Goal: Information Seeking & Learning: Check status

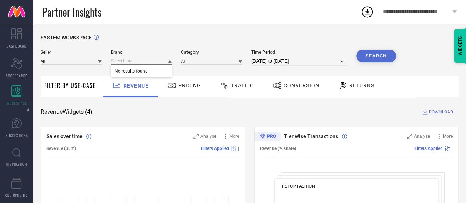
paste input "SHEETAL Associates"
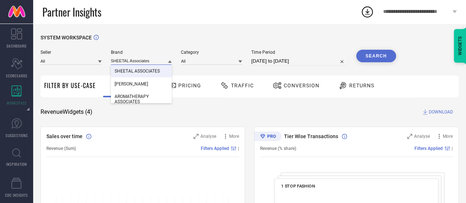
type input "SHEETAL Associates"
click at [128, 70] on span "SHEETAL ASSOCIATES" at bounding box center [137, 71] width 45 height 5
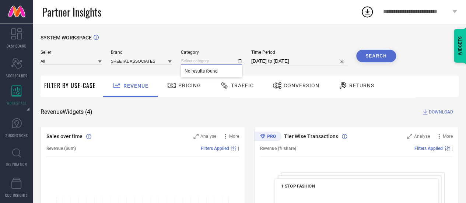
click at [225, 64] on input at bounding box center [211, 61] width 61 height 8
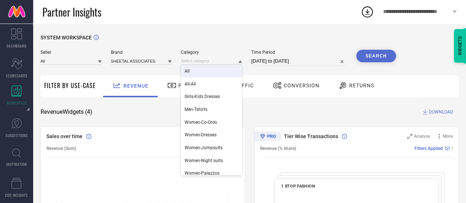
click at [218, 75] on div "All" at bounding box center [211, 71] width 61 height 13
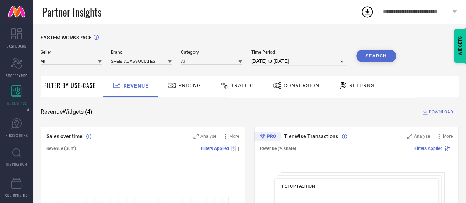
select select "8"
select select "2025"
select select "9"
select select "2025"
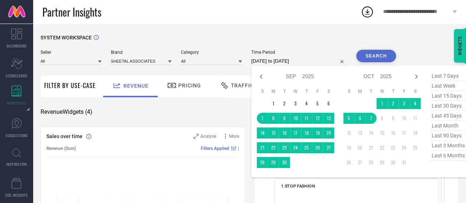
click at [272, 62] on input "[DATE] to [DATE]" at bounding box center [299, 61] width 96 height 9
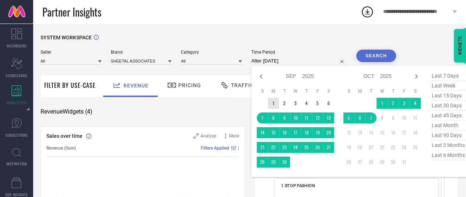
click at [275, 108] on td "1" at bounding box center [273, 103] width 11 height 11
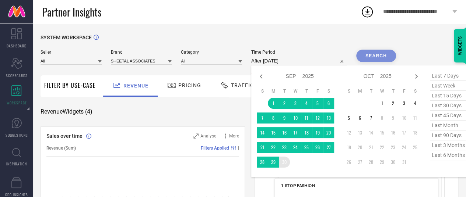
type input "[DATE] to [DATE]"
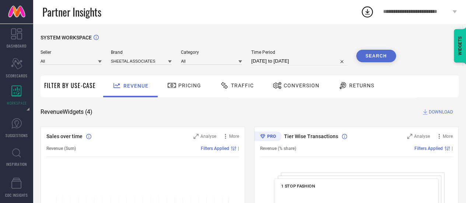
click at [370, 55] on button "Search" at bounding box center [376, 56] width 40 height 13
click at [182, 85] on span "Pricing" at bounding box center [189, 86] width 23 height 6
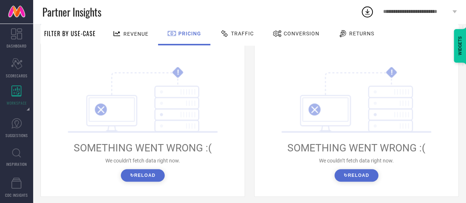
scroll to position [115, 0]
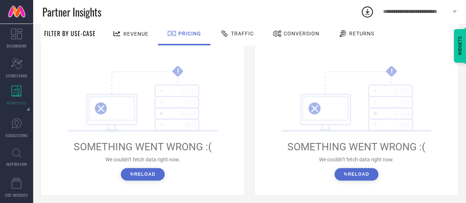
click at [158, 171] on button "↻ Reload" at bounding box center [143, 174] width 44 height 13
click at [247, 34] on span "Traffic" at bounding box center [242, 34] width 23 height 6
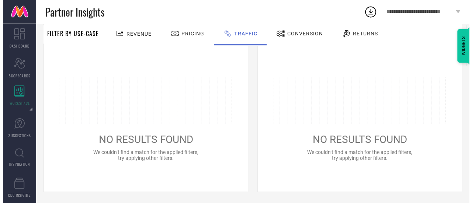
scroll to position [0, 0]
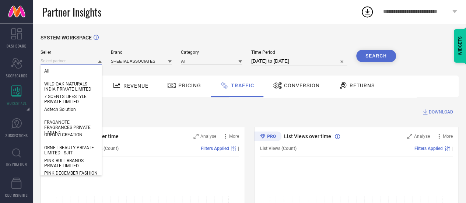
click at [80, 59] on input at bounding box center [71, 61] width 61 height 8
click at [80, 69] on div "All" at bounding box center [71, 71] width 61 height 13
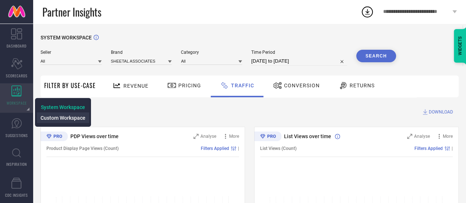
click at [43, 118] on span "Custom Workspace" at bounding box center [63, 118] width 45 height 6
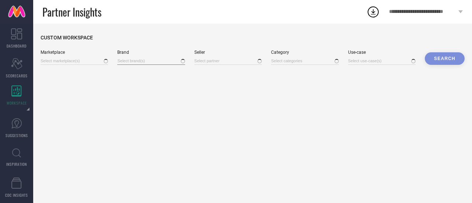
click at [129, 61] on input at bounding box center [150, 61] width 67 height 8
paste input "SHEETAL Associates"
type input "SHEETAL Associates"
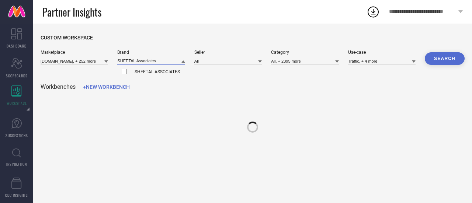
type input "[DOMAIN_NAME], + 252 more"
type input "All"
type input "All, + 2395 more"
type input "Traffic, + 4 more"
click at [130, 60] on input "SHEETAL Associates" at bounding box center [150, 61] width 67 height 8
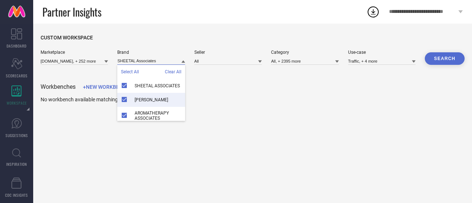
type input "SHEETAL Associates"
click at [149, 99] on span "[PERSON_NAME]" at bounding box center [151, 99] width 34 height 5
click at [150, 112] on span "AROMATHERAPY ASSOCIATES" at bounding box center [157, 116] width 46 height 10
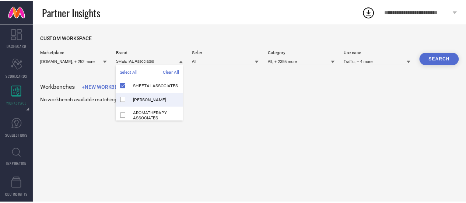
scroll to position [4, 0]
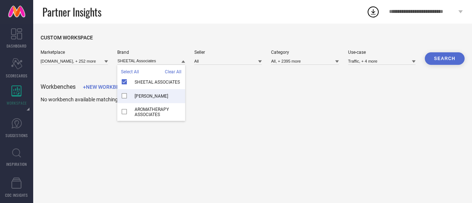
click at [445, 64] on button "Search" at bounding box center [444, 58] width 40 height 13
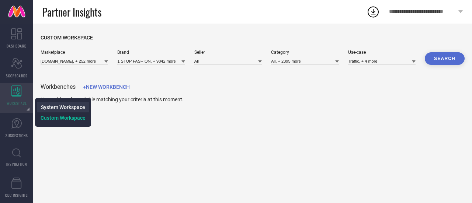
click at [45, 106] on span "System Workspace" at bounding box center [63, 107] width 44 height 6
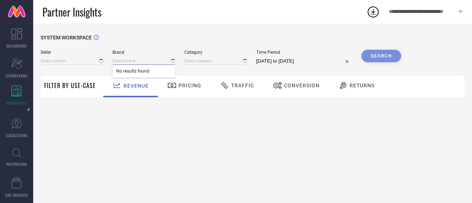
click at [140, 59] on input at bounding box center [143, 61] width 63 height 8
paste input "SHEETAL Associates"
type input "SHEETAL Associates"
type input "All"
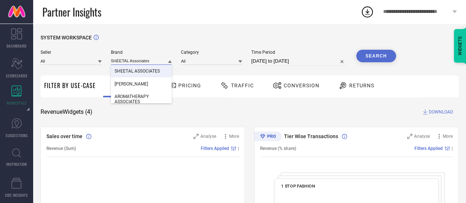
type input "SHEETAL Associates"
click at [148, 70] on span "SHEETAL ASSOCIATES" at bounding box center [137, 71] width 45 height 5
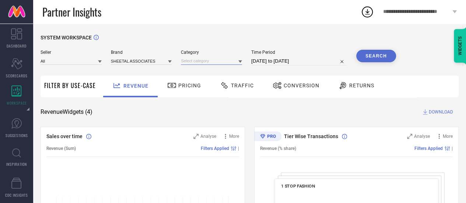
click at [191, 63] on input at bounding box center [211, 61] width 61 height 8
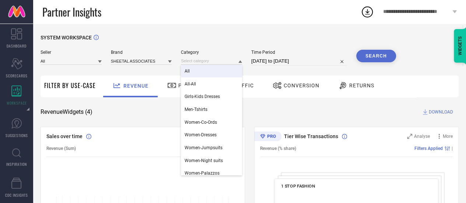
click at [193, 69] on div "All" at bounding box center [211, 71] width 61 height 13
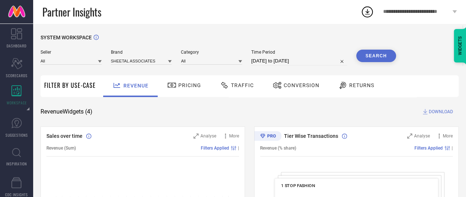
select select "8"
select select "2025"
select select "9"
select select "2025"
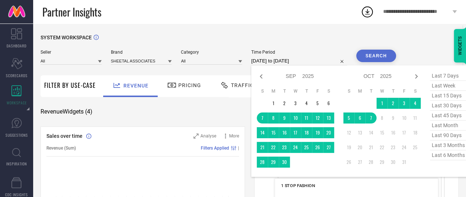
click at [270, 61] on input "[DATE] to [DATE]" at bounding box center [299, 61] width 96 height 9
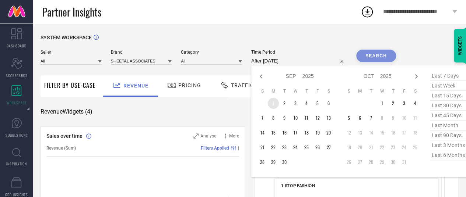
click at [278, 102] on td "1" at bounding box center [273, 103] width 11 height 11
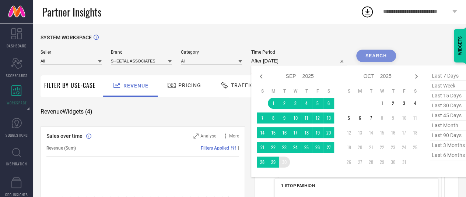
type input "[DATE] to [DATE]"
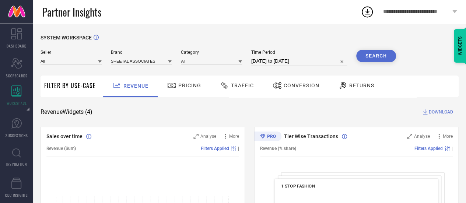
click at [370, 51] on button "Search" at bounding box center [376, 56] width 40 height 13
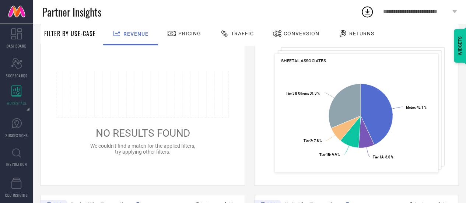
scroll to position [122, 0]
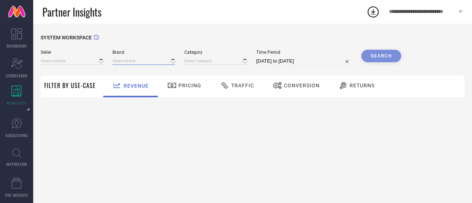
type input "All"
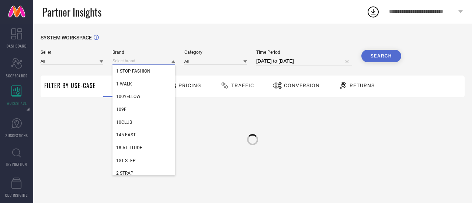
click at [132, 59] on input at bounding box center [143, 61] width 63 height 8
paste input "theRebelinme"
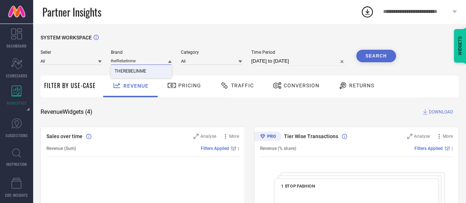
type input "theRebelinme"
click at [132, 70] on span "THEREBELINME" at bounding box center [131, 71] width 32 height 5
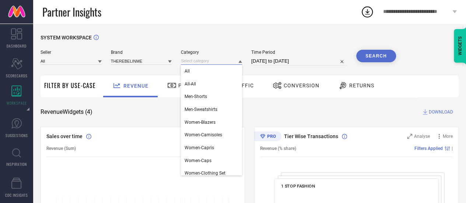
click at [197, 65] on input at bounding box center [211, 61] width 61 height 8
click at [196, 71] on div "All" at bounding box center [211, 71] width 61 height 13
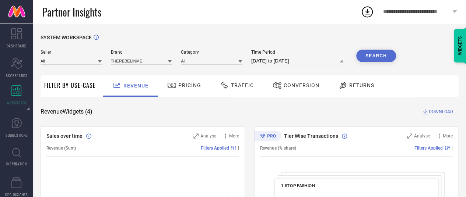
click at [275, 59] on input "[DATE] to [DATE]" at bounding box center [299, 61] width 96 height 9
select select "8"
select select "2025"
select select "9"
select select "2025"
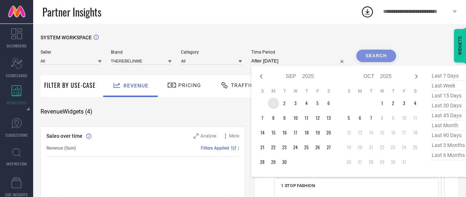
click at [272, 105] on td "1" at bounding box center [273, 103] width 11 height 11
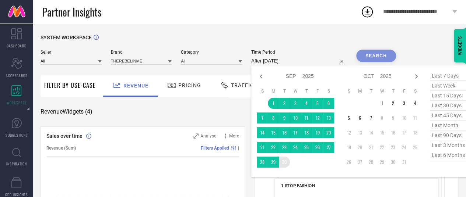
type input "[DATE] to [DATE]"
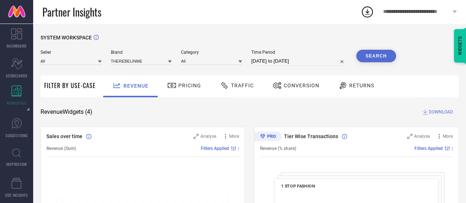
click at [361, 55] on button "Search" at bounding box center [376, 56] width 40 height 13
click at [346, 83] on div at bounding box center [343, 85] width 11 height 9
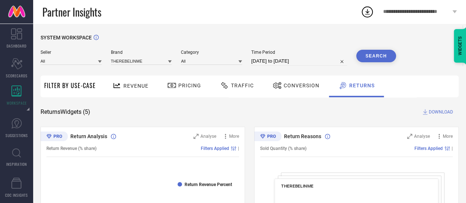
click at [298, 84] on span "Conversion" at bounding box center [302, 86] width 36 height 6
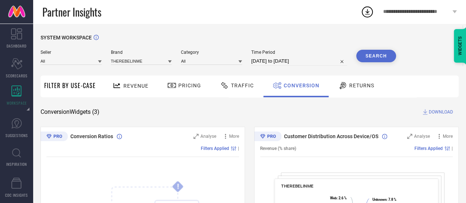
click at [136, 79] on div "Revenue" at bounding box center [130, 87] width 55 height 22
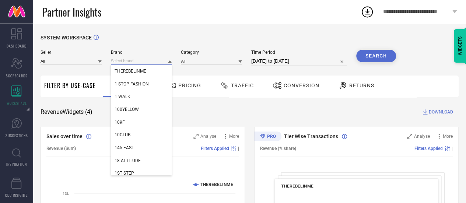
click at [137, 61] on input at bounding box center [141, 61] width 61 height 8
paste input "Xpose"
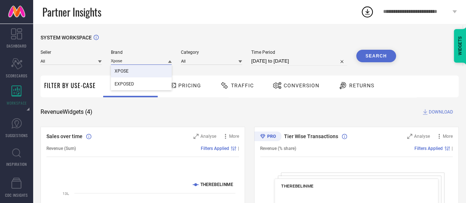
type input "Xpose"
click at [134, 70] on div "XPOSE" at bounding box center [141, 71] width 61 height 13
click at [227, 63] on input at bounding box center [211, 61] width 61 height 8
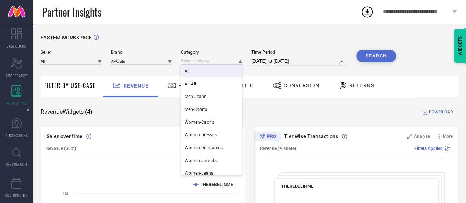
click at [219, 70] on div "All" at bounding box center [211, 71] width 61 height 13
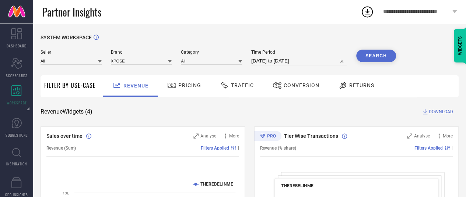
click at [309, 63] on input "[DATE] to [DATE]" at bounding box center [299, 61] width 96 height 9
select select "8"
select select "2025"
select select "9"
select select "2025"
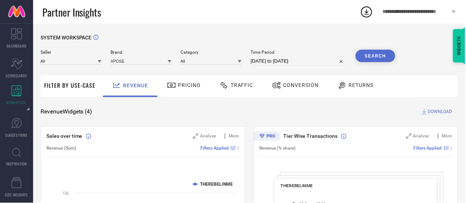
click at [374, 53] on button "Search" at bounding box center [376, 56] width 40 height 13
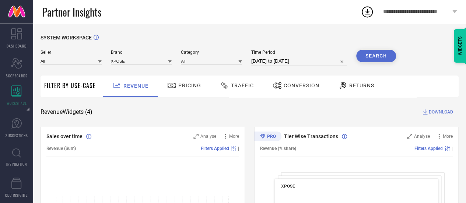
click at [356, 87] on span "Returns" at bounding box center [361, 86] width 25 height 6
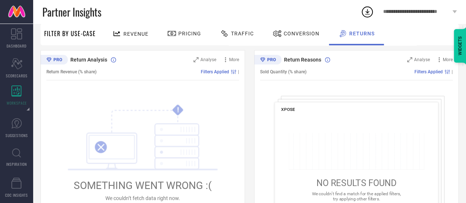
scroll to position [134, 0]
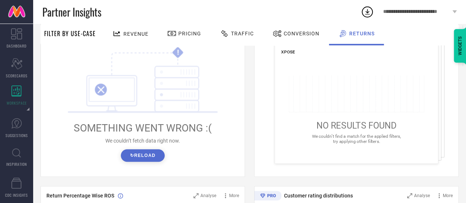
click at [134, 151] on button "↻ Reload" at bounding box center [143, 155] width 44 height 13
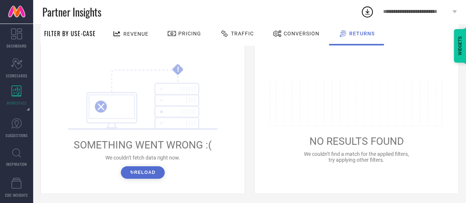
scroll to position [364, 0]
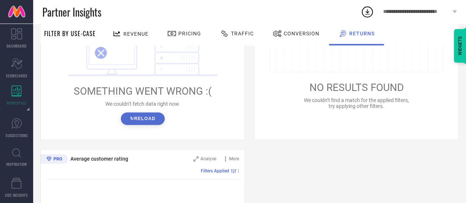
click at [144, 122] on button "↻ Reload" at bounding box center [143, 118] width 44 height 13
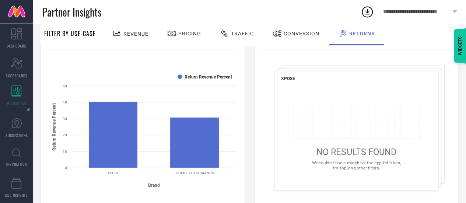
scroll to position [105, 0]
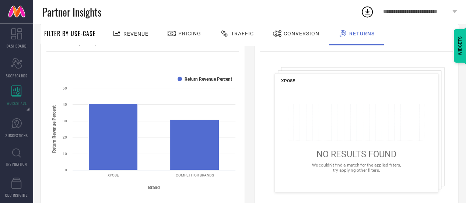
click at [354, 155] on span "NO RESULTS FOUND" at bounding box center [356, 154] width 80 height 10
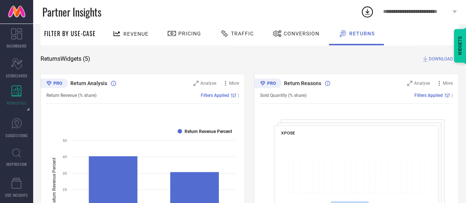
scroll to position [0, 0]
